Goal: Navigation & Orientation: Find specific page/section

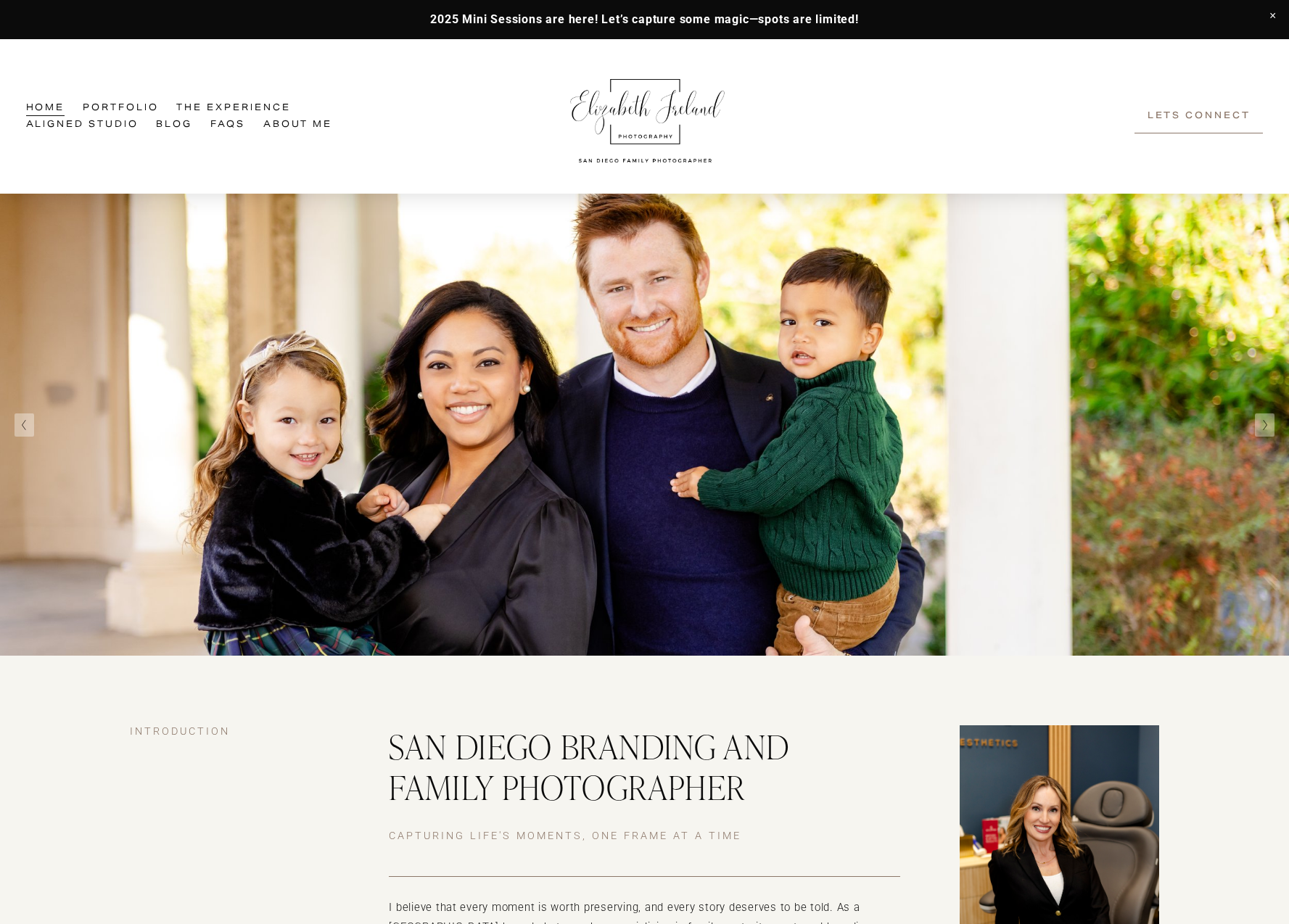
click at [297, 130] on link "About Me" at bounding box center [298, 124] width 69 height 17
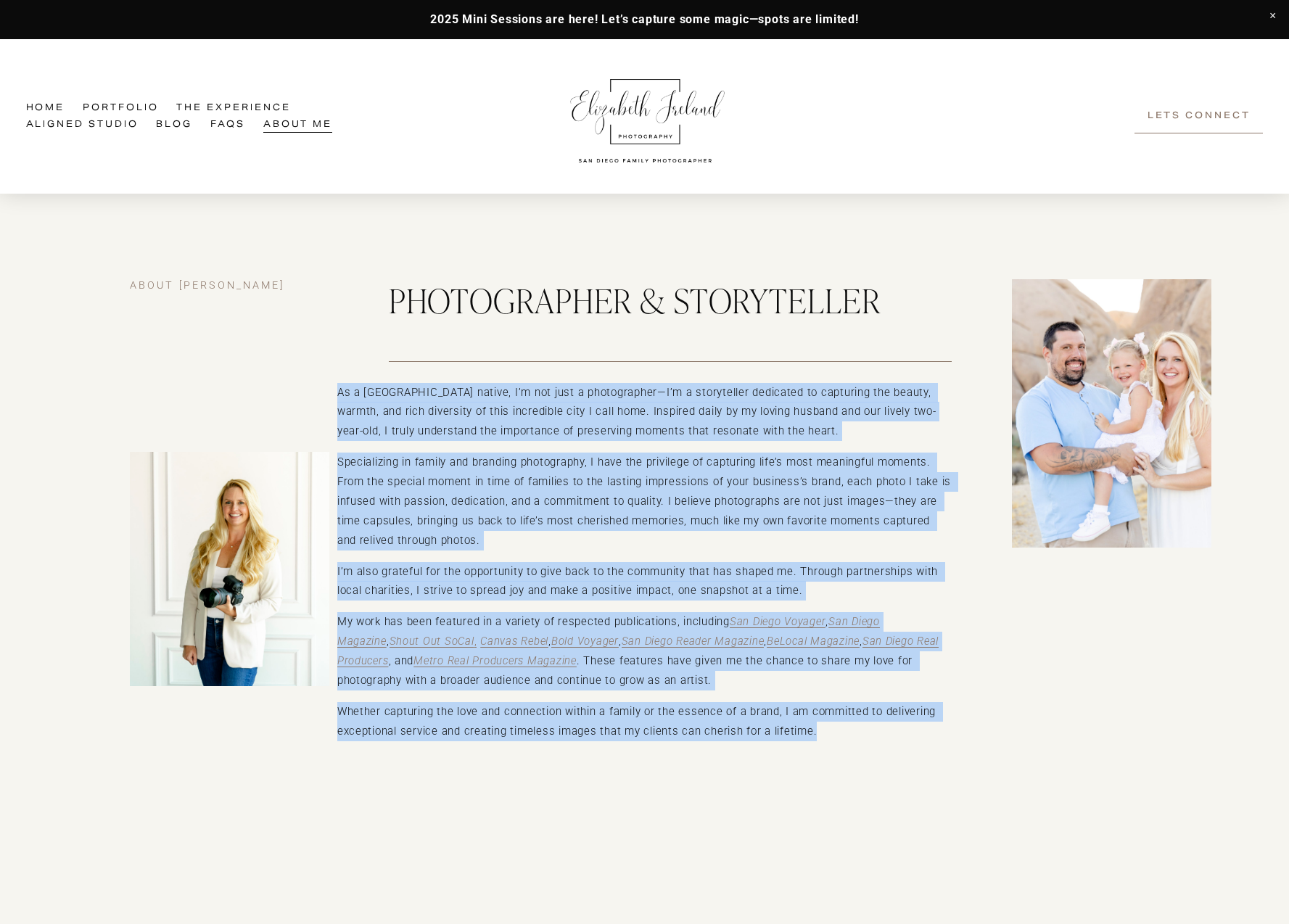
drag, startPoint x: 336, startPoint y: 394, endPoint x: 822, endPoint y: 720, distance: 585.2
click at [822, 720] on div "about Elizabeth Photographer & Storyteller As a San Diego native, I’m not just …" at bounding box center [644, 586] width 1289 height 615
copy div "As a San Diego native, I’m not just a photographer—I’m a storyteller dedicated …"
click at [640, 94] on img at bounding box center [645, 116] width 167 height 103
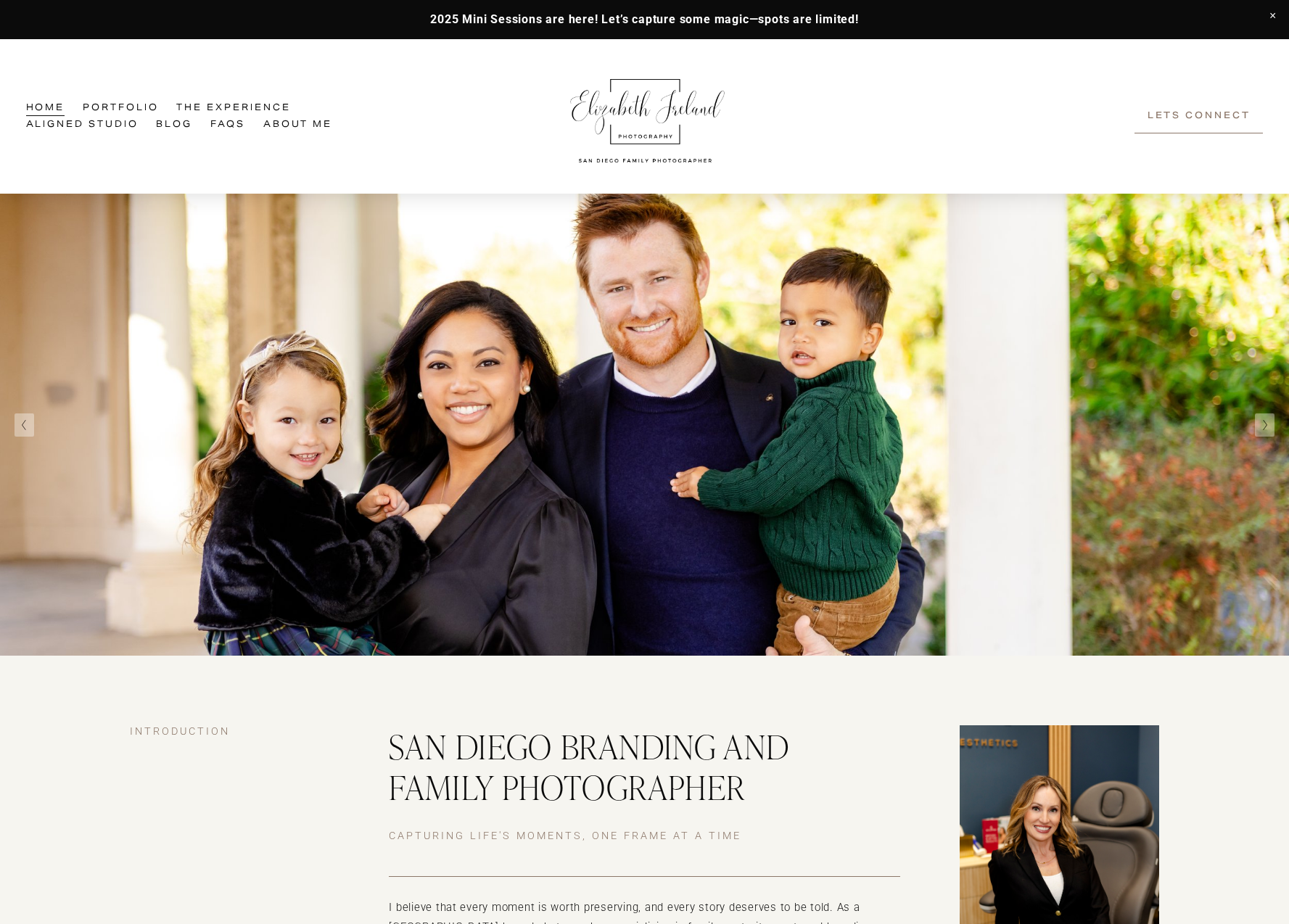
click at [790, 2] on link at bounding box center [644, 20] width 1289 height 39
